Goal: Register for event/course

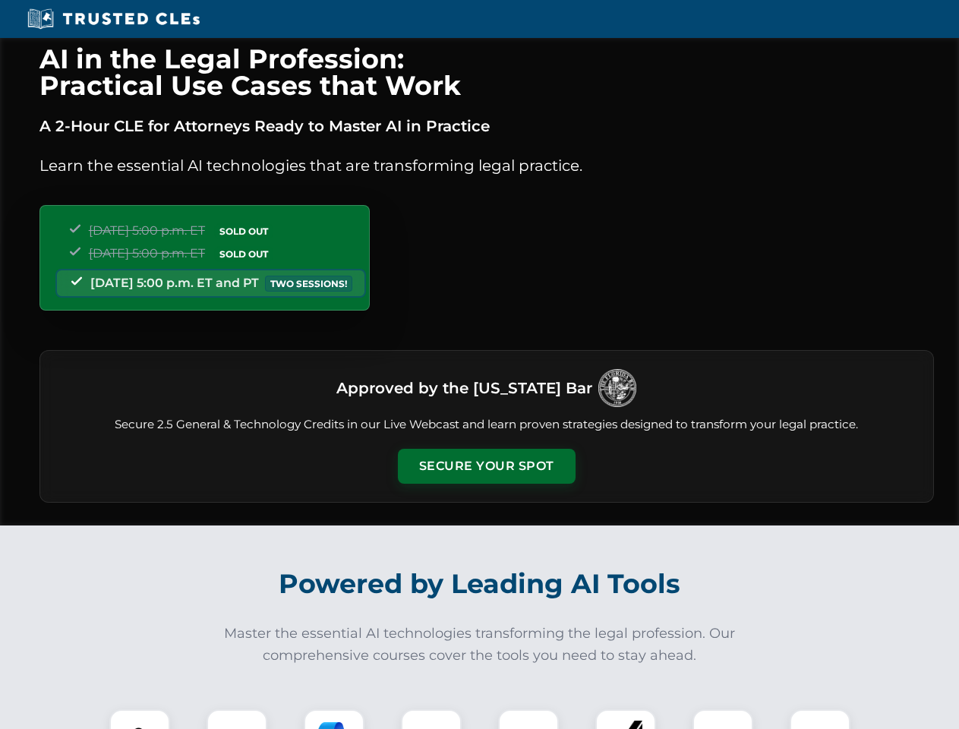
click at [486, 466] on button "Secure Your Spot" at bounding box center [487, 466] width 178 height 35
click at [140, 719] on img at bounding box center [140, 739] width 44 height 44
click at [237, 719] on div at bounding box center [236, 739] width 61 height 61
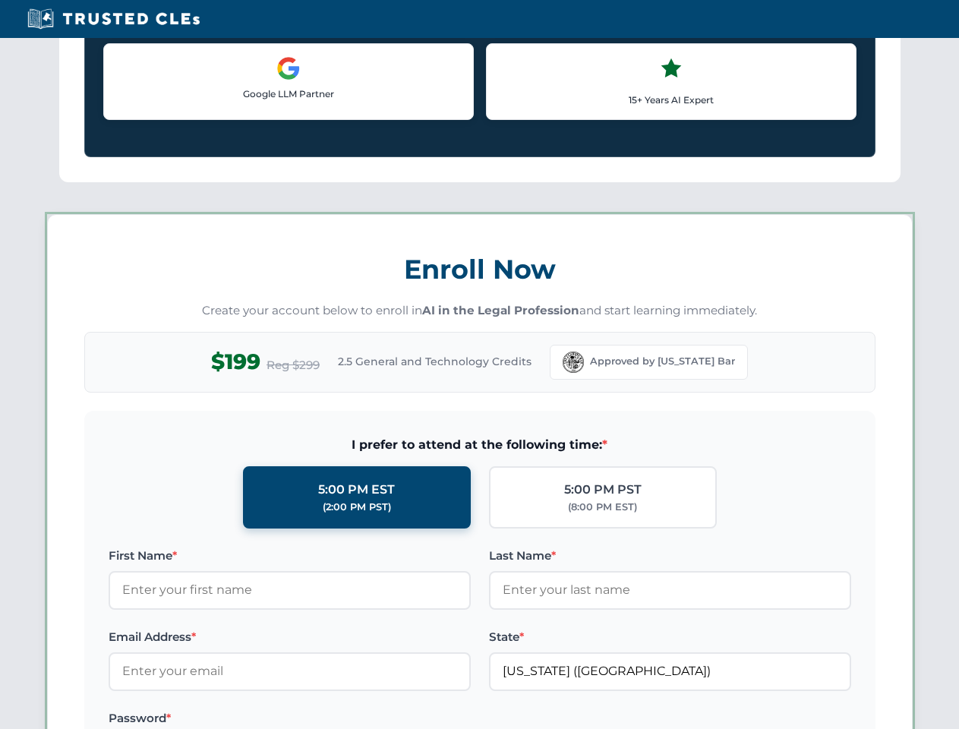
click at [431, 719] on label "Password *" at bounding box center [290, 718] width 362 height 18
